Goal: Check status: Check status

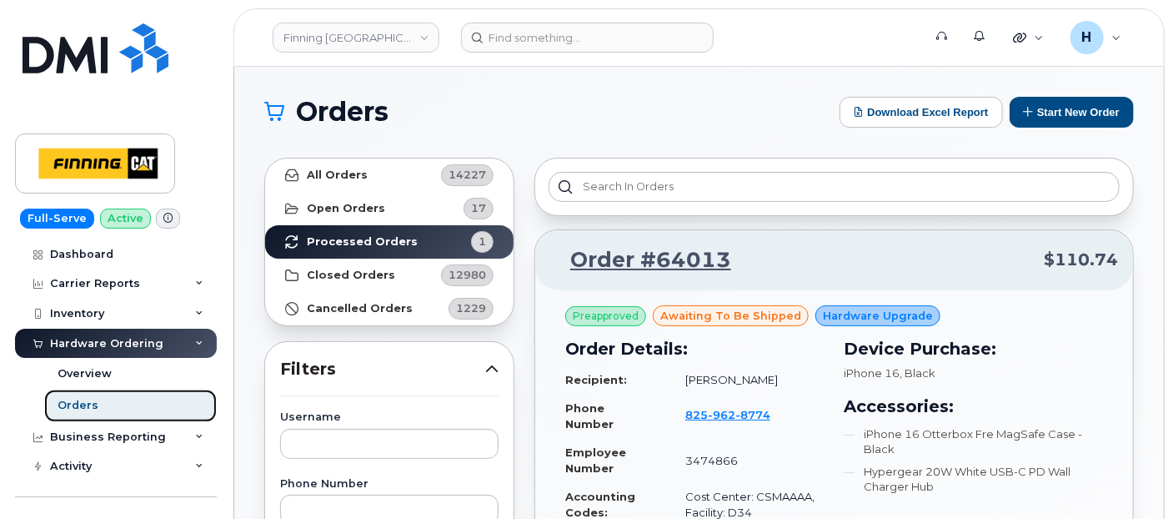
click at [106, 411] on link "Orders" at bounding box center [130, 405] width 173 height 32
click at [106, 410] on link "Orders" at bounding box center [130, 405] width 173 height 32
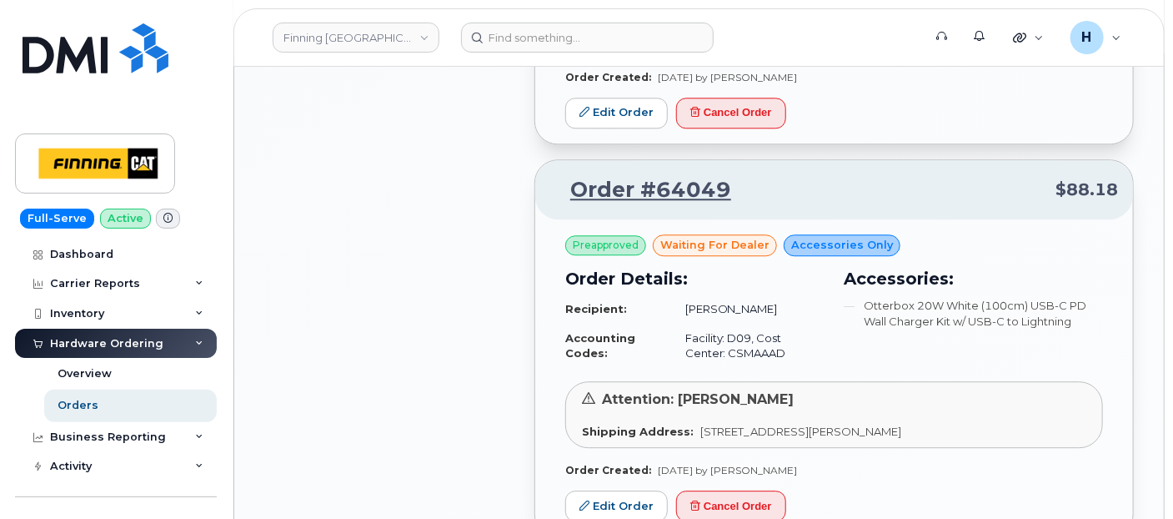
scroll to position [1761, 0]
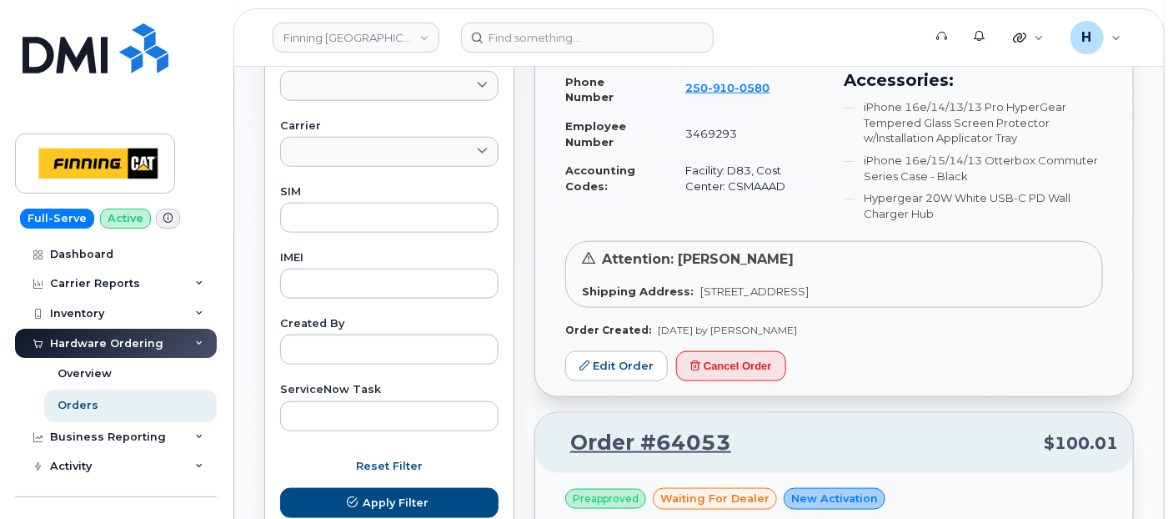
scroll to position [834, 0]
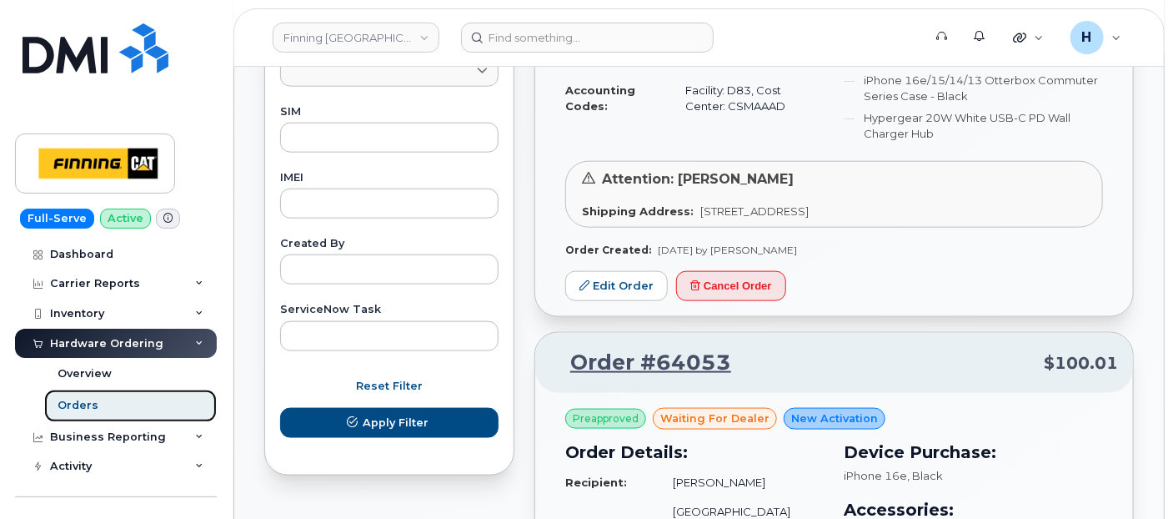
click at [78, 403] on div "Orders" at bounding box center [78, 405] width 41 height 15
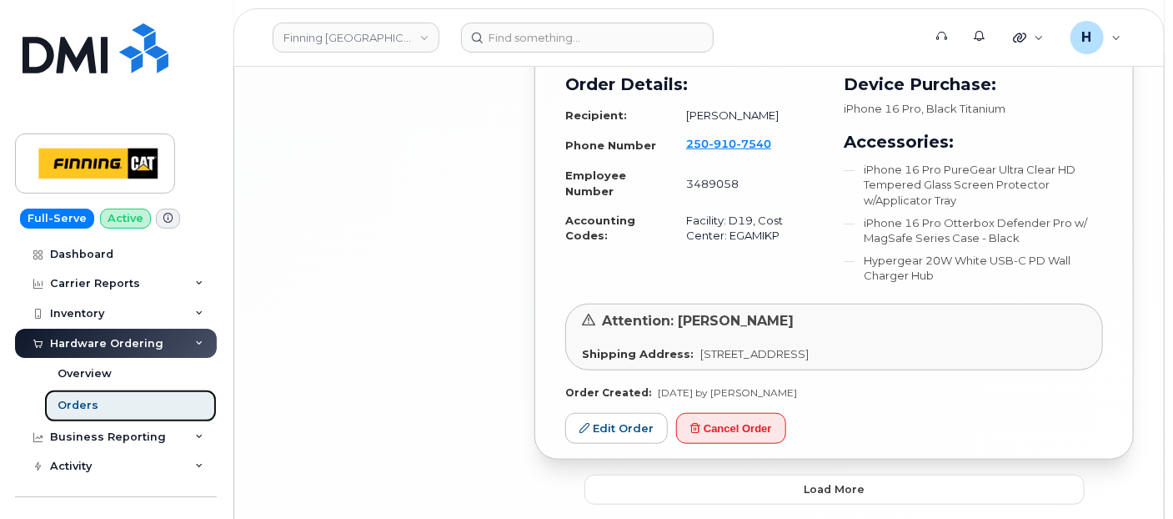
scroll to position [3415, 0]
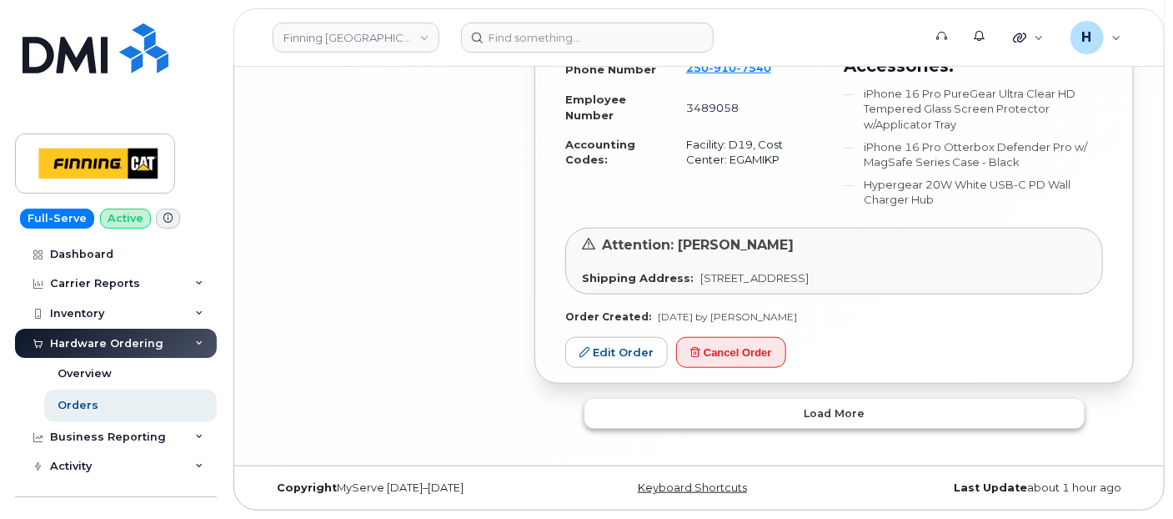
click at [667, 404] on button "Load more" at bounding box center [835, 414] width 500 height 30
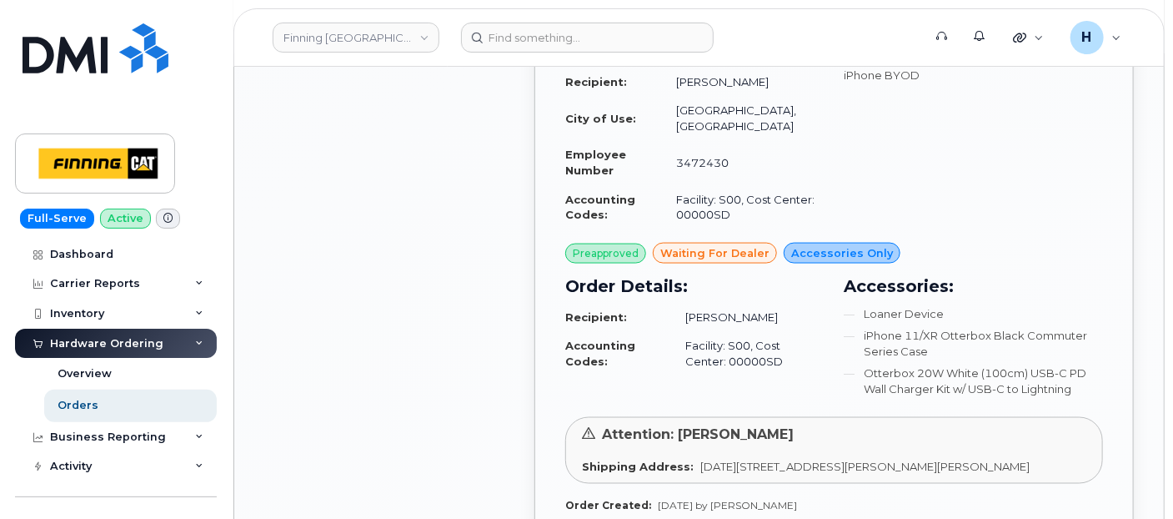
scroll to position [4156, 0]
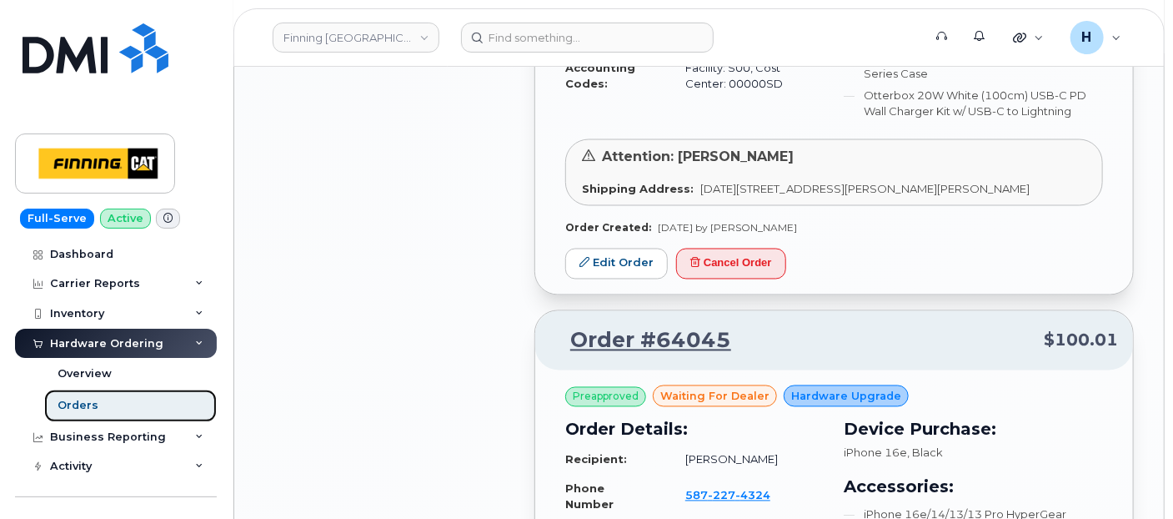
click at [125, 418] on link "Orders" at bounding box center [130, 405] width 173 height 32
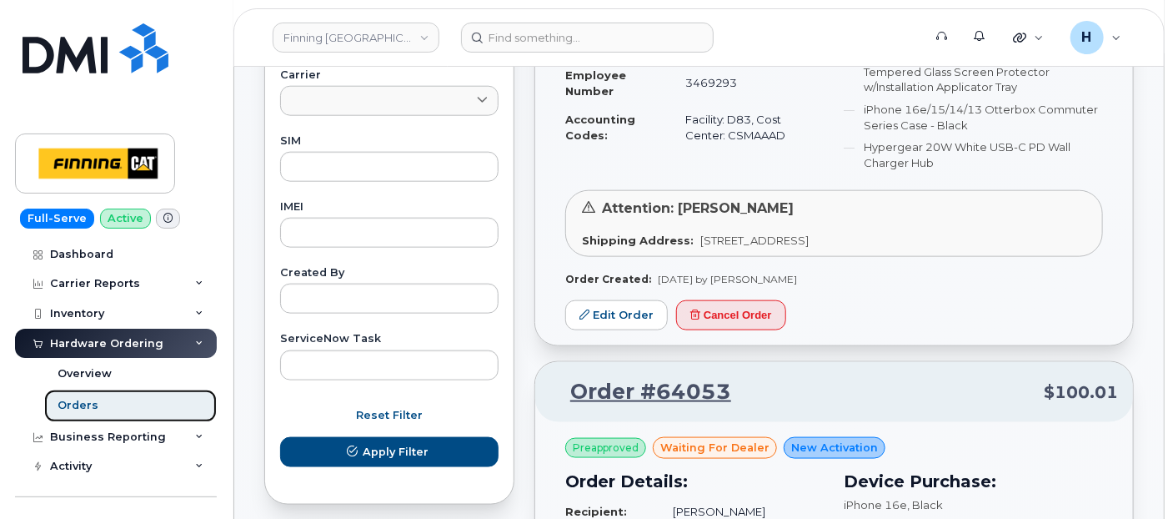
scroll to position [463, 0]
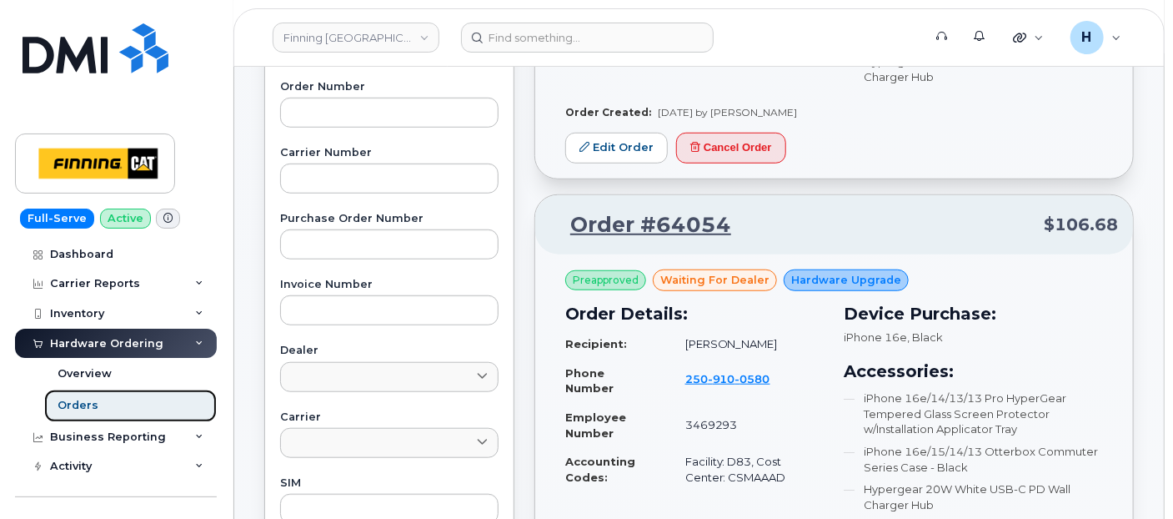
click at [90, 404] on div "Orders" at bounding box center [78, 405] width 41 height 15
